Goal: Transaction & Acquisition: Purchase product/service

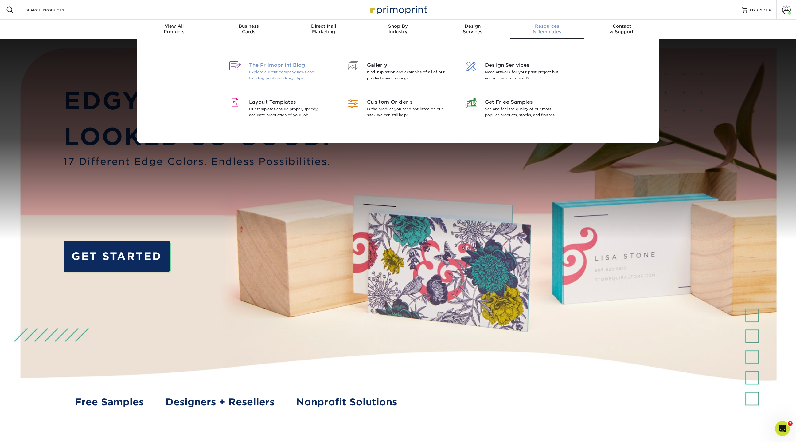
click at [277, 64] on span "The Primoprint Blog" at bounding box center [289, 64] width 80 height 7
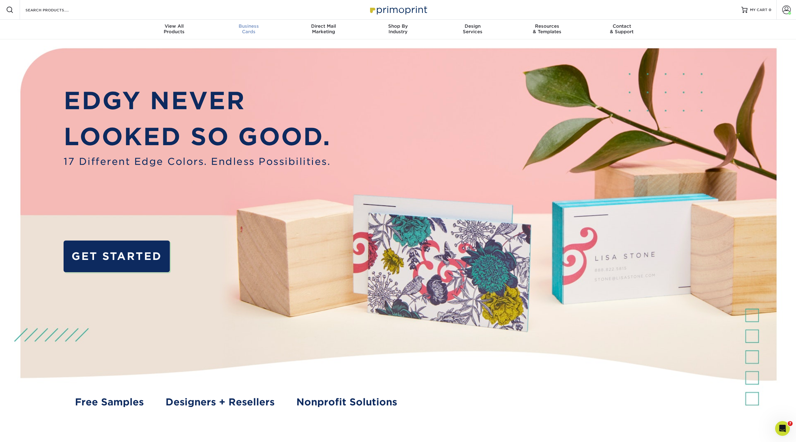
click at [247, 25] on span "Business" at bounding box center [249, 26] width 75 height 6
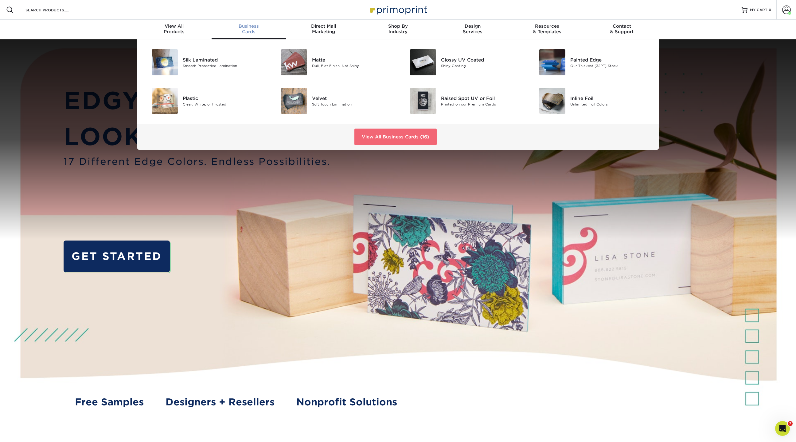
click at [367, 140] on link "View All Business Cards (16)" at bounding box center [396, 136] width 82 height 17
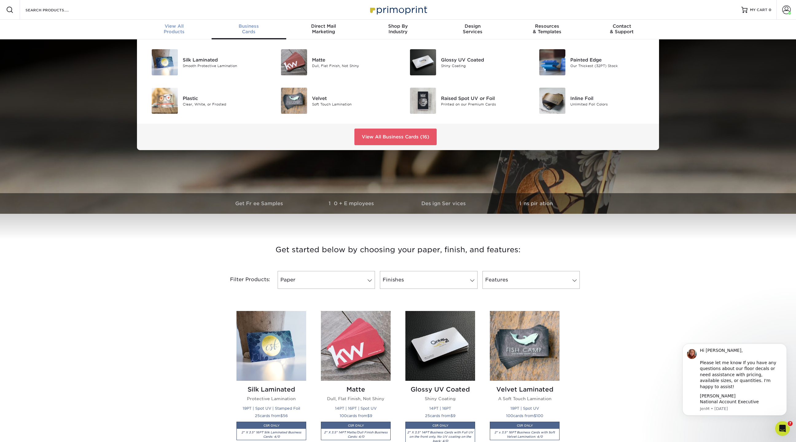
click at [178, 29] on div "View All Products" at bounding box center [174, 28] width 75 height 11
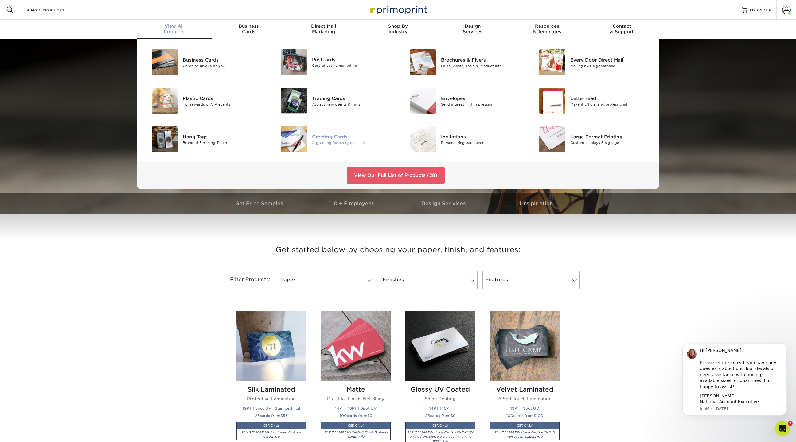
click at [332, 141] on div "A greeting for every occasion" at bounding box center [352, 142] width 81 height 5
